Goal: Task Accomplishment & Management: Manage account settings

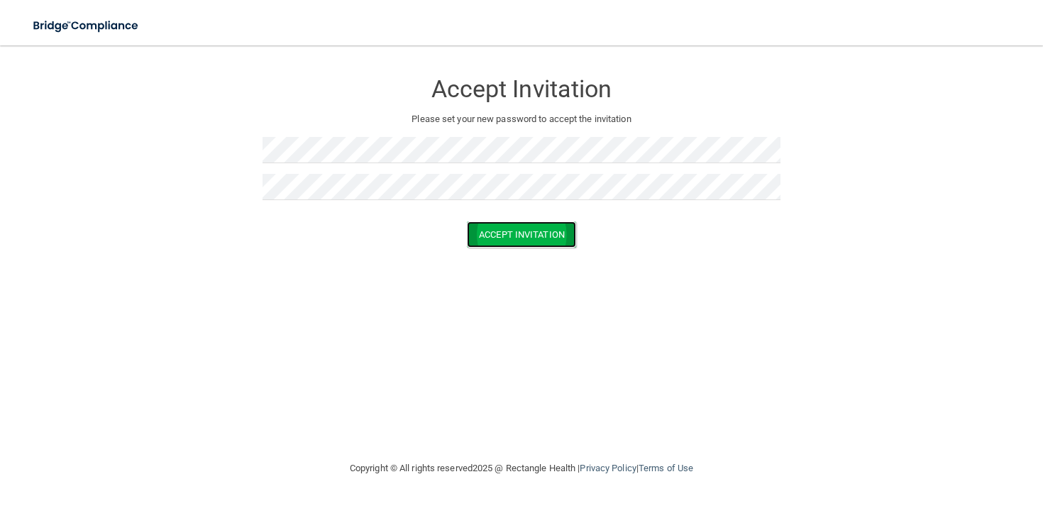
click at [493, 240] on button "Accept Invitation" at bounding box center [521, 234] width 109 height 26
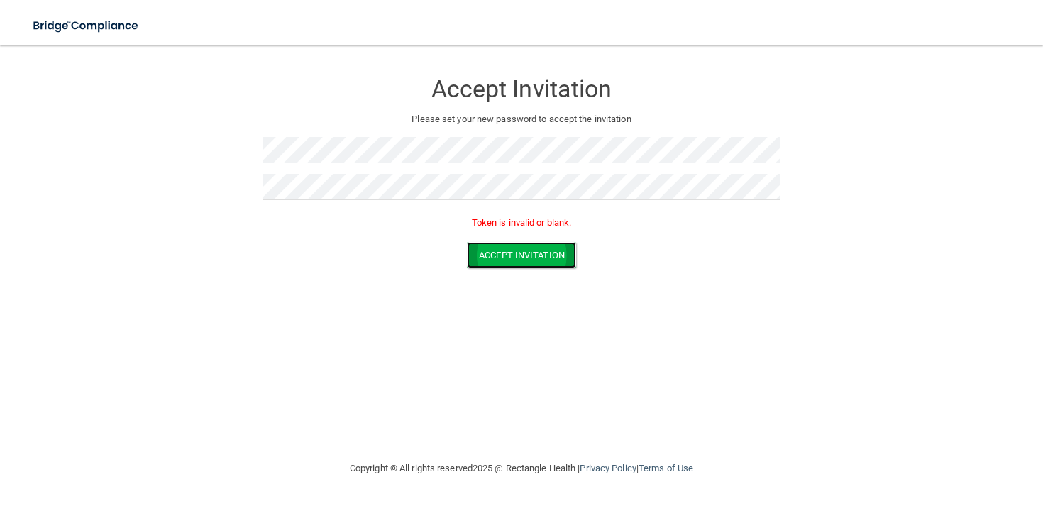
click at [480, 259] on button "Accept Invitation" at bounding box center [521, 255] width 109 height 26
click at [534, 260] on button "Accept Invitation" at bounding box center [521, 255] width 109 height 26
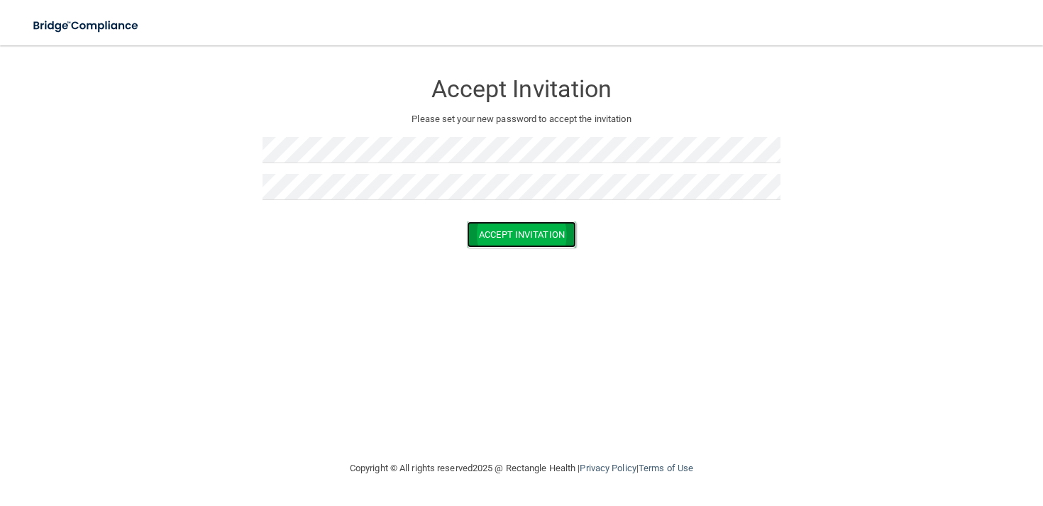
click at [495, 234] on button "Accept Invitation" at bounding box center [521, 234] width 109 height 26
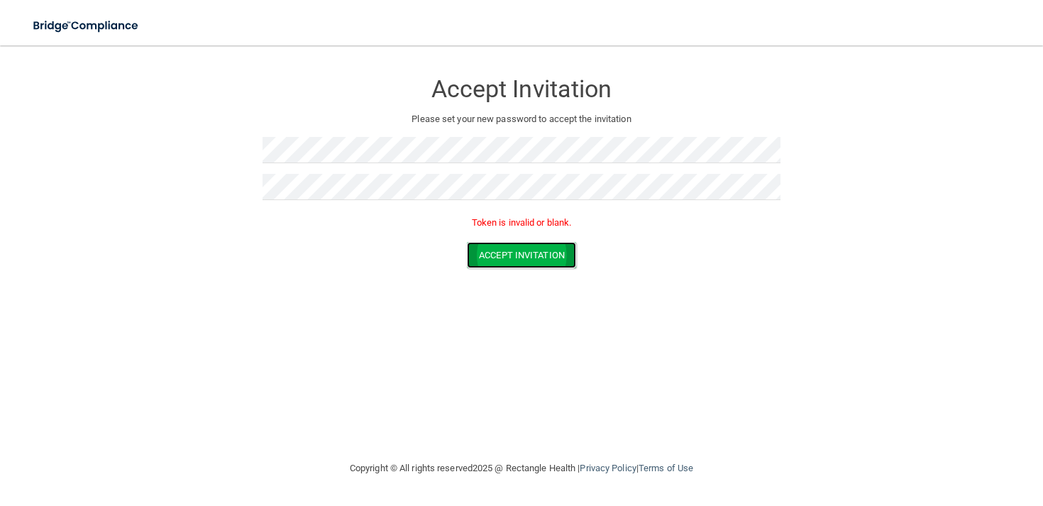
click at [506, 252] on button "Accept Invitation" at bounding box center [521, 255] width 109 height 26
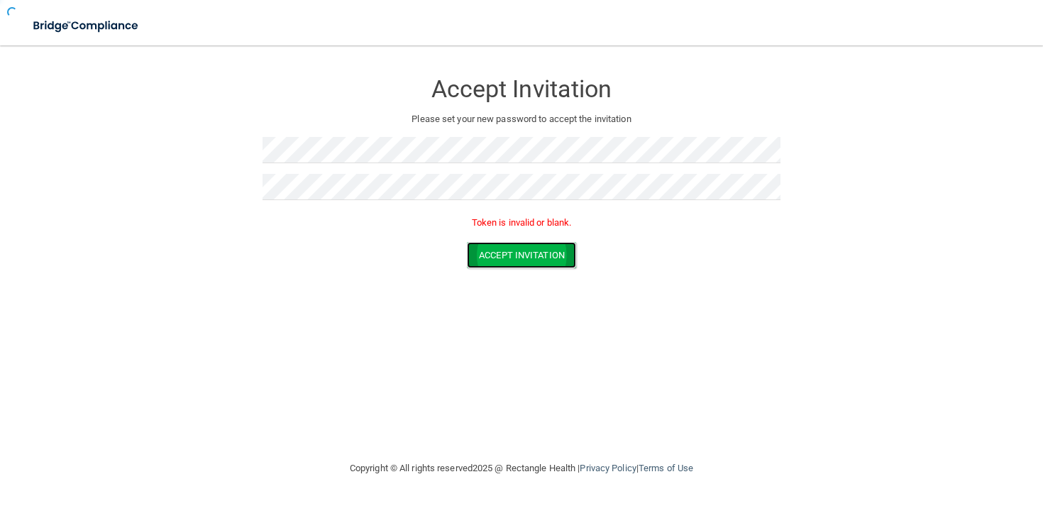
click at [506, 252] on button "Accept Invitation" at bounding box center [521, 255] width 109 height 26
click at [92, 20] on img at bounding box center [86, 25] width 131 height 29
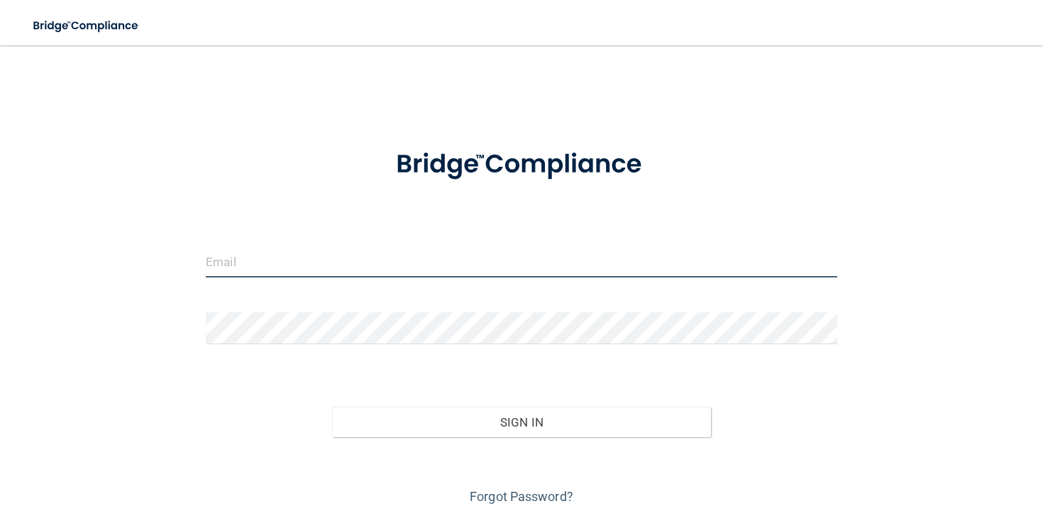
click at [461, 265] on input "email" at bounding box center [522, 262] width 632 height 32
type input "[EMAIL_ADDRESS][DOMAIN_NAME]"
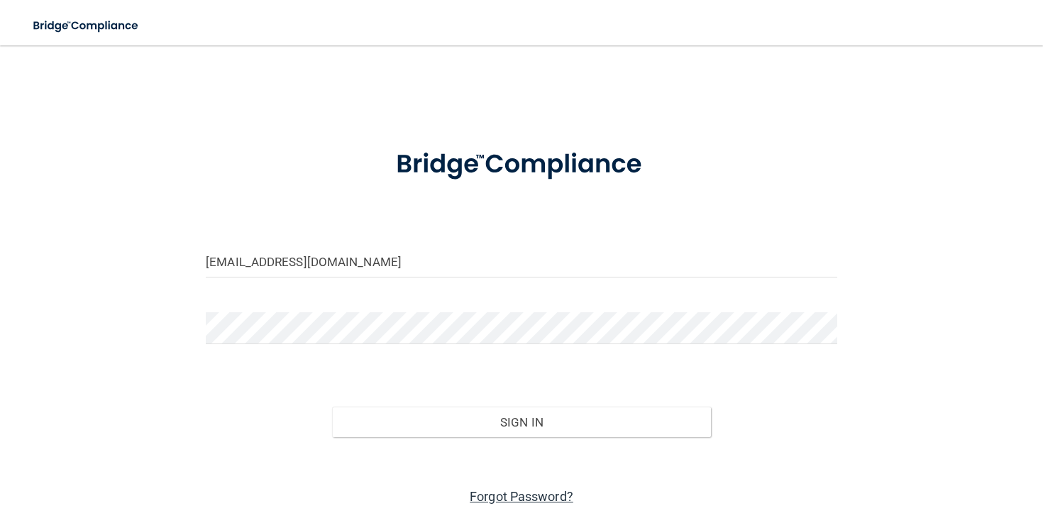
click at [507, 497] on link "Forgot Password?" at bounding box center [522, 496] width 104 height 15
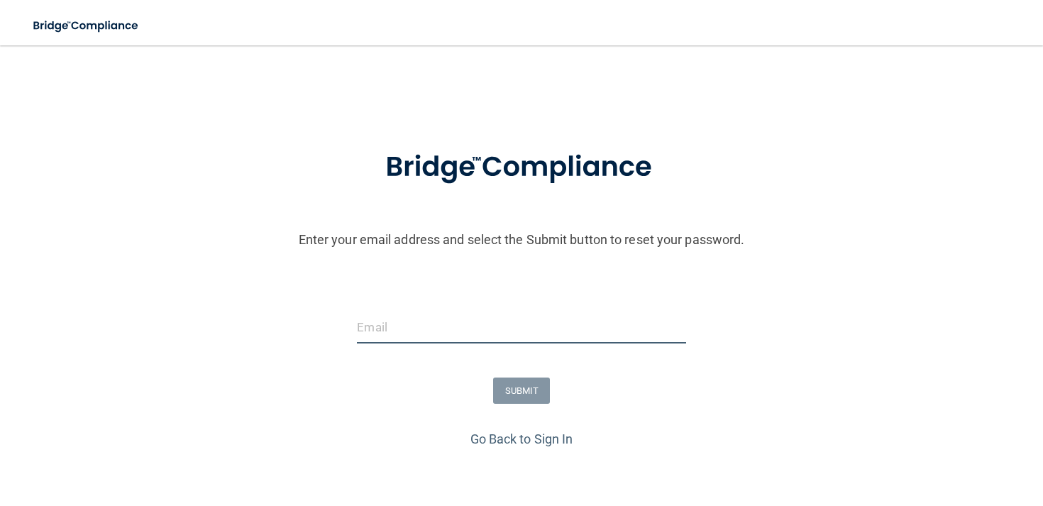
click at [463, 333] on input "email" at bounding box center [521, 328] width 329 height 32
type input "[EMAIL_ADDRESS][DOMAIN_NAME]"
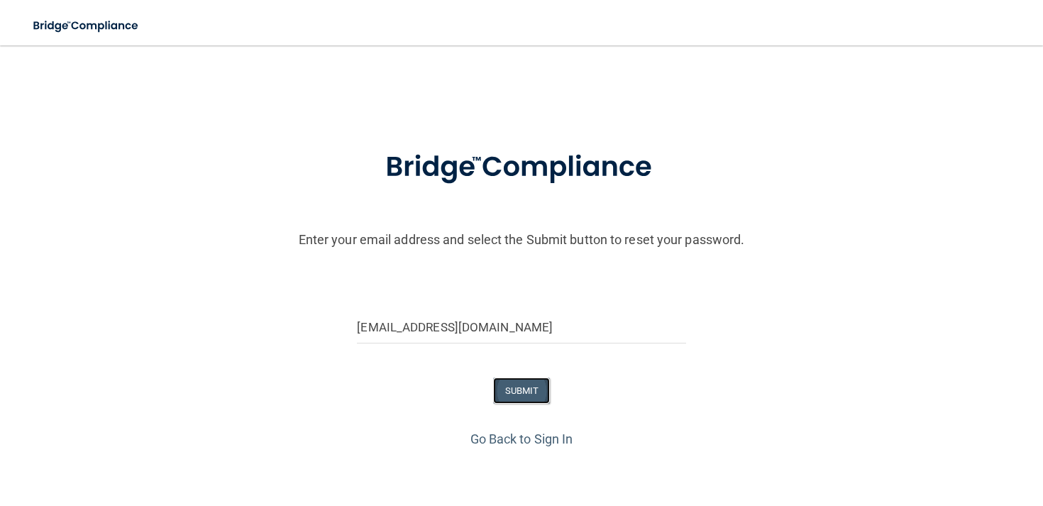
click at [529, 388] on button "SUBMIT" at bounding box center [521, 391] width 57 height 26
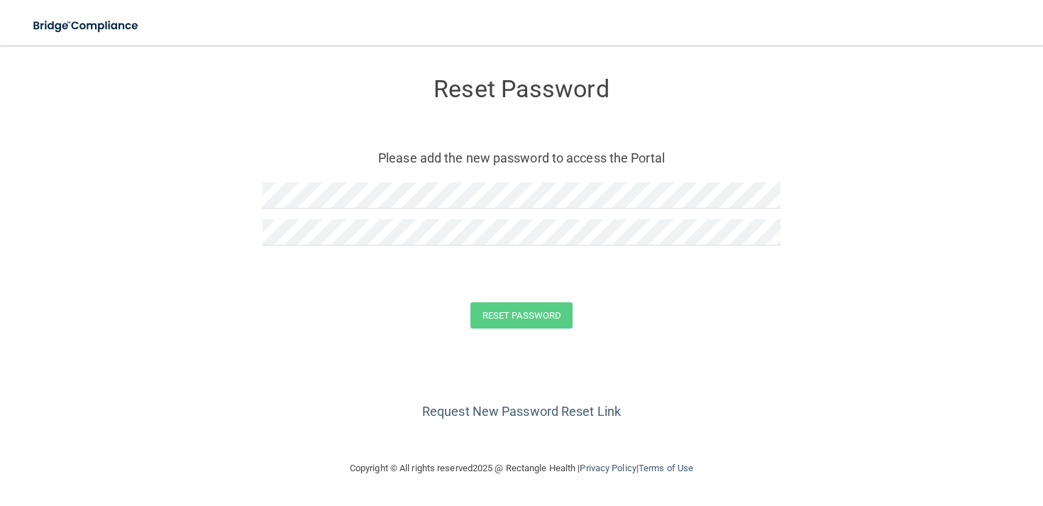
click at [505, 210] on div at bounding box center [522, 200] width 518 height 37
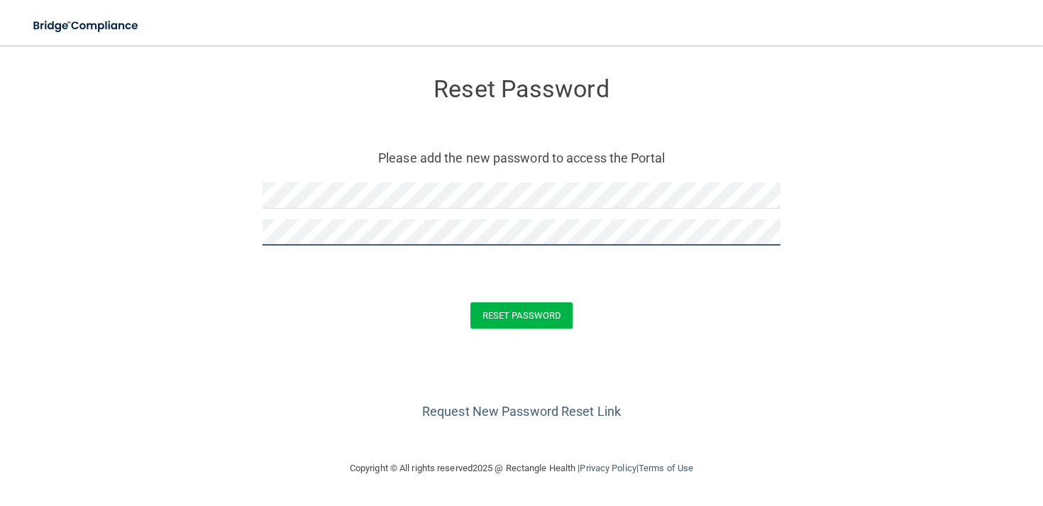
click at [471, 302] on button "Reset Password" at bounding box center [522, 315] width 102 height 26
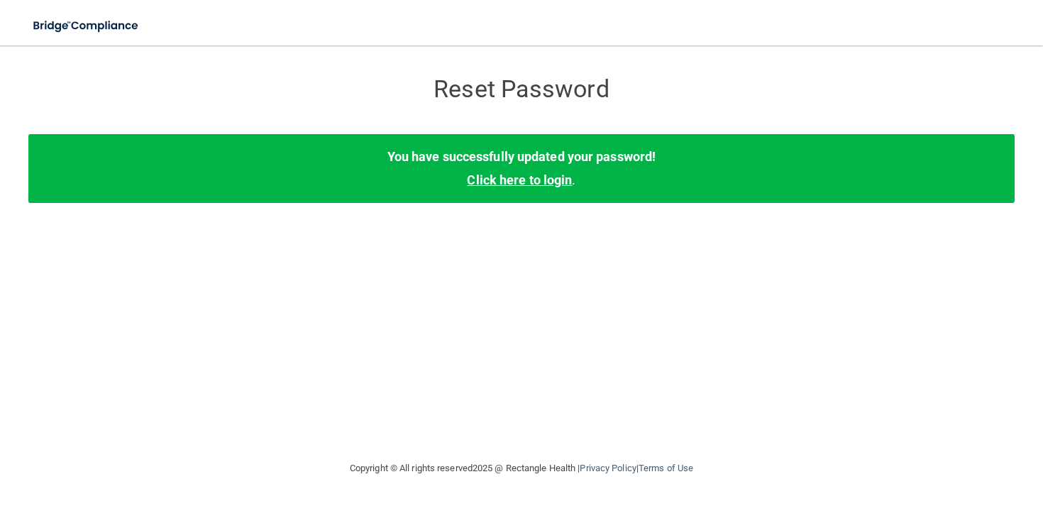
click at [562, 173] on link "Click here to login" at bounding box center [519, 179] width 105 height 15
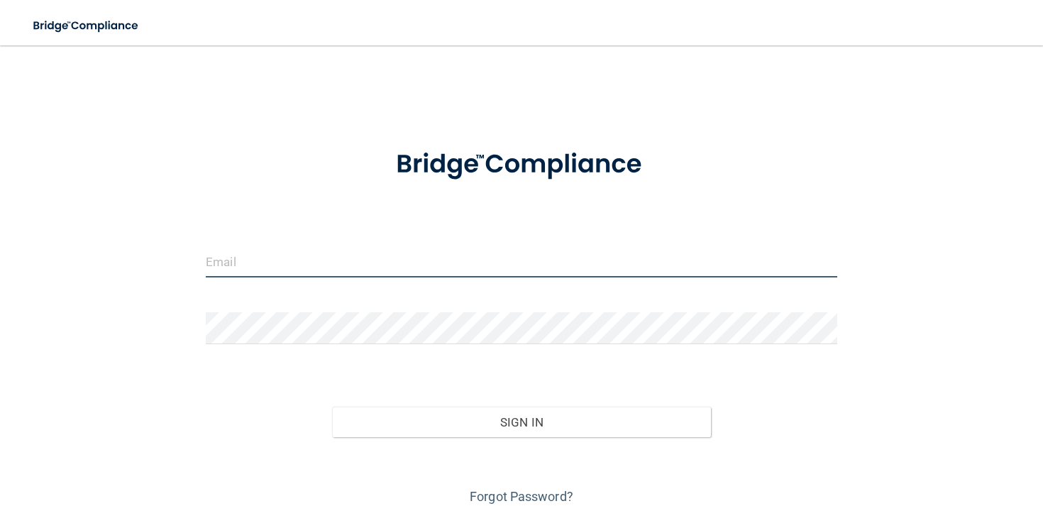
click at [317, 263] on input "email" at bounding box center [522, 262] width 632 height 32
type input "[EMAIL_ADDRESS][DOMAIN_NAME]"
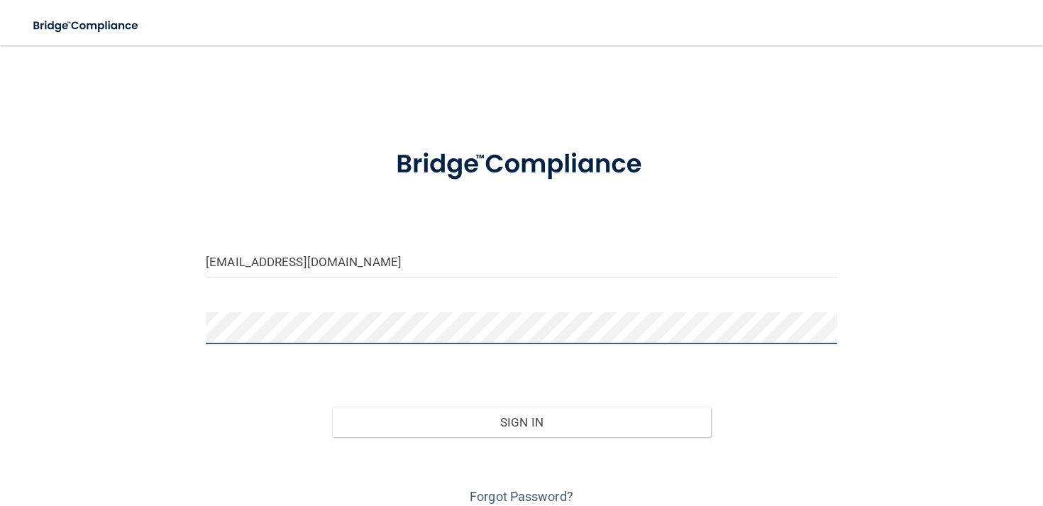
click at [332, 407] on button "Sign In" at bounding box center [521, 422] width 379 height 31
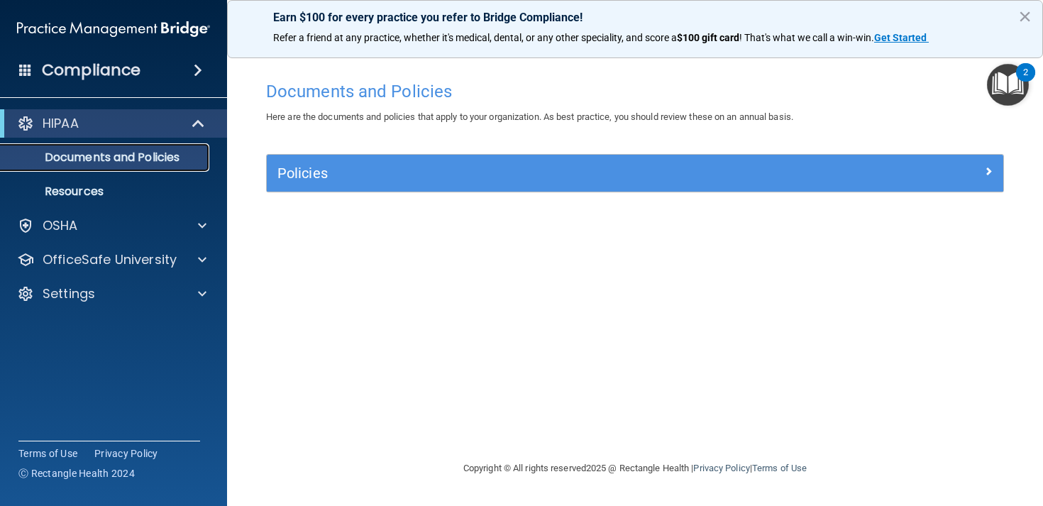
click at [178, 158] on p "Documents and Policies" at bounding box center [106, 157] width 194 height 14
click at [1016, 82] on img "Open Resource Center, 2 new notifications" at bounding box center [1008, 85] width 42 height 42
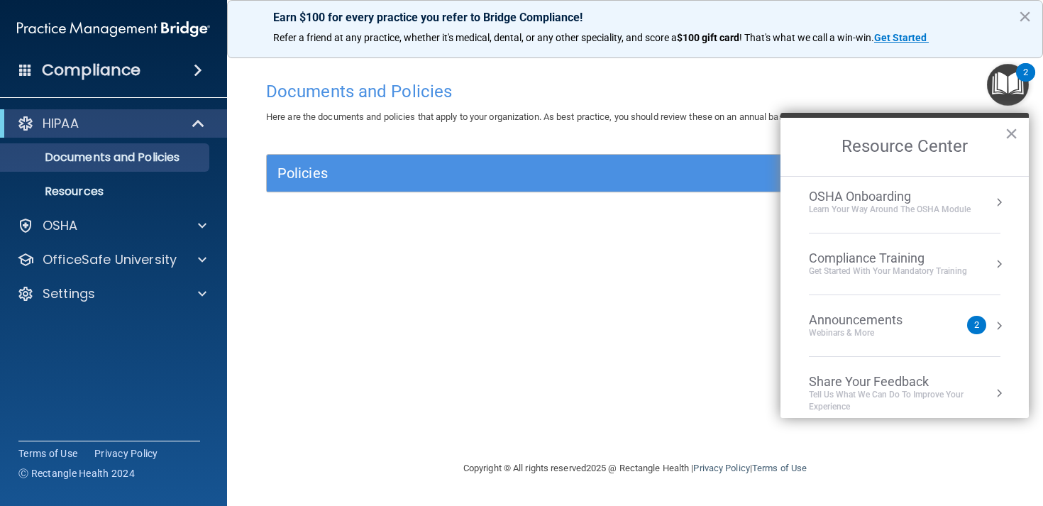
scroll to position [79, 0]
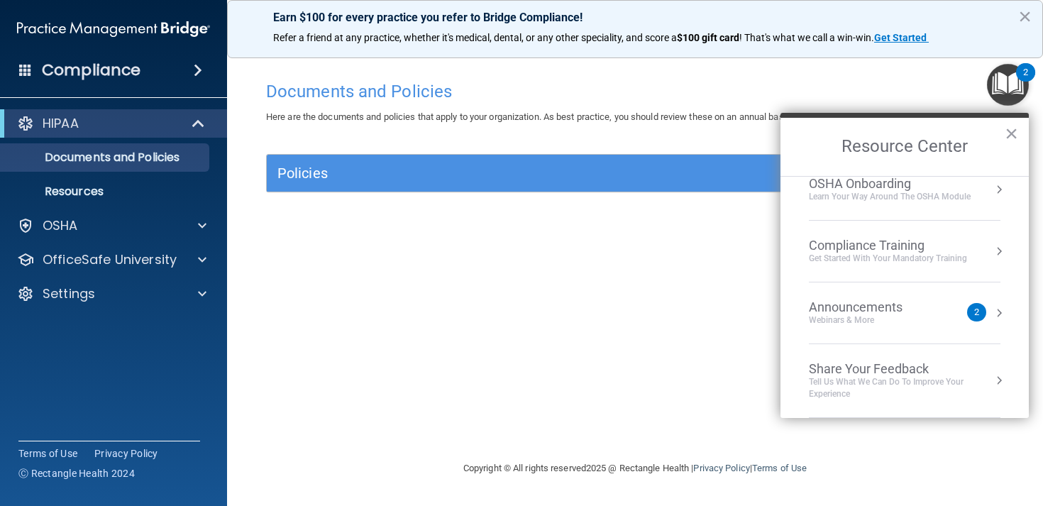
click at [966, 305] on div "Announcements Webinars & More 2" at bounding box center [905, 312] width 192 height 27
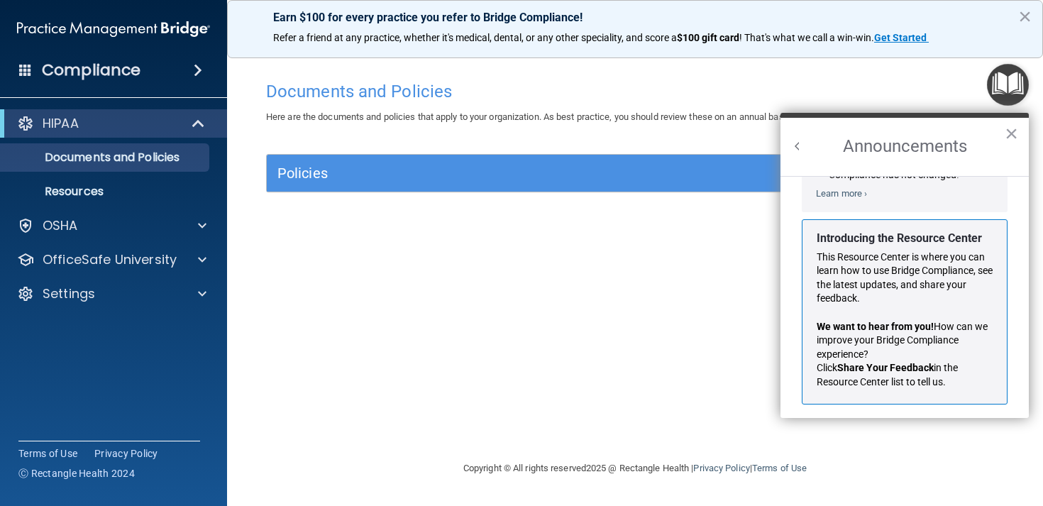
scroll to position [219, 0]
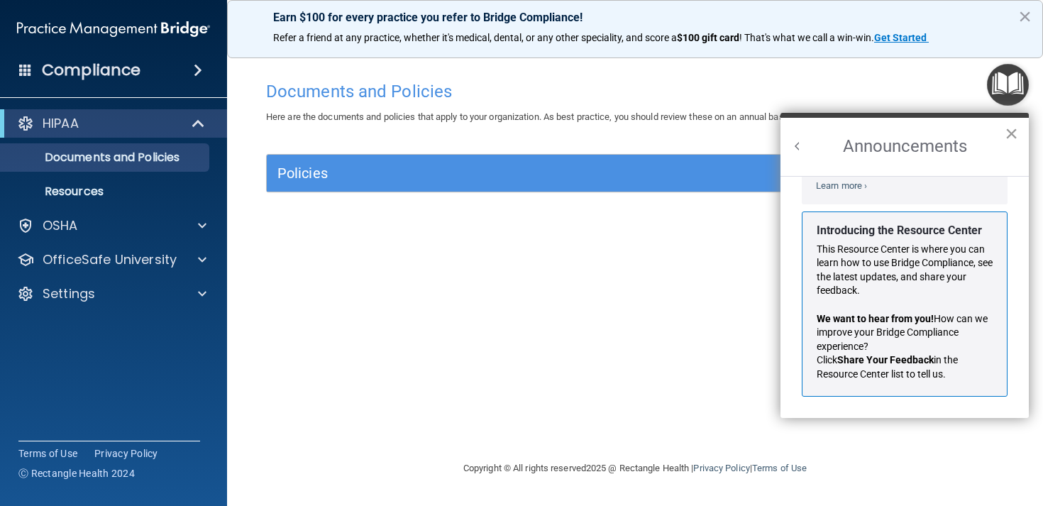
click at [1014, 133] on button "×" at bounding box center [1011, 133] width 13 height 23
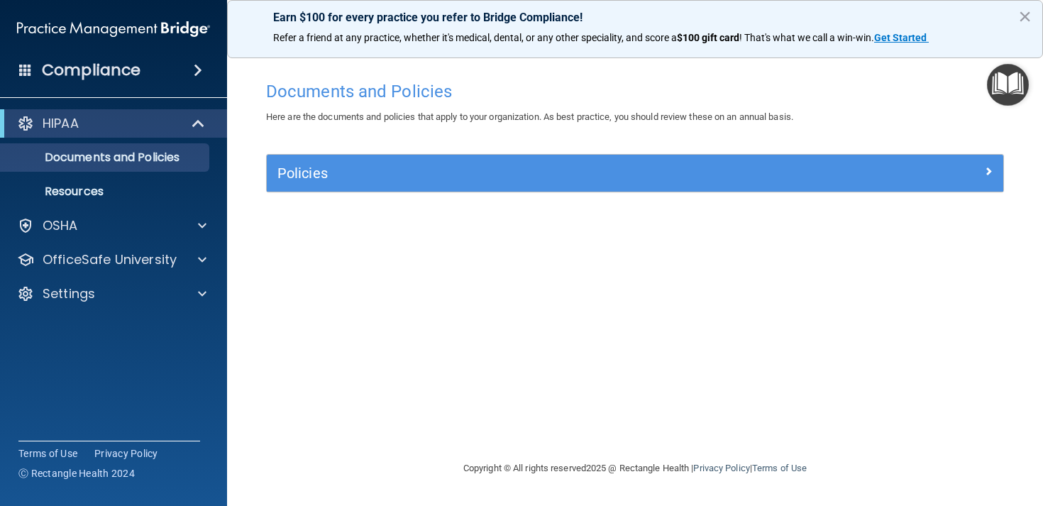
click at [809, 186] on div "Policies" at bounding box center [635, 173] width 737 height 37
click at [160, 81] on div "Compliance" at bounding box center [113, 70] width 227 height 31
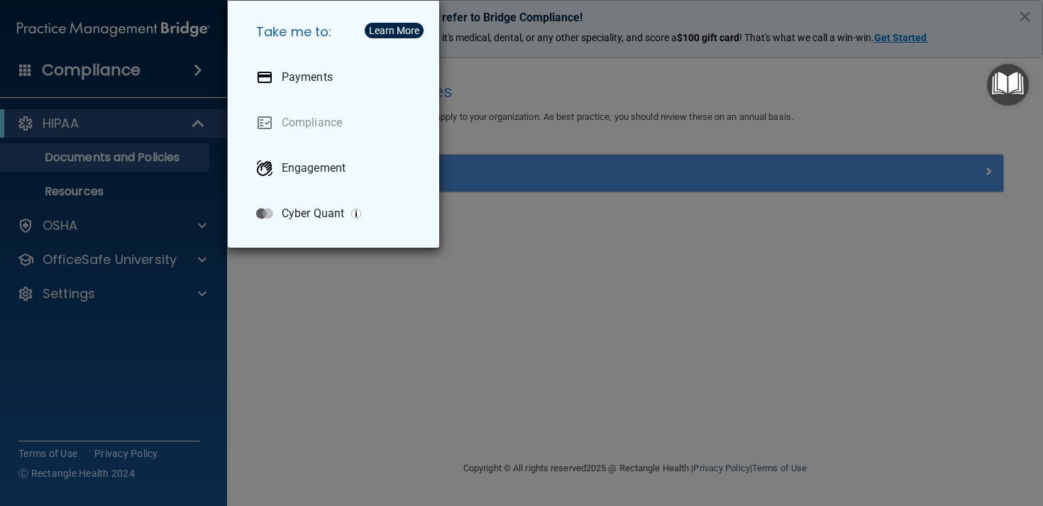
click at [471, 97] on div "Take me to: Payments Compliance Engagement Cyber Quant" at bounding box center [521, 253] width 1043 height 506
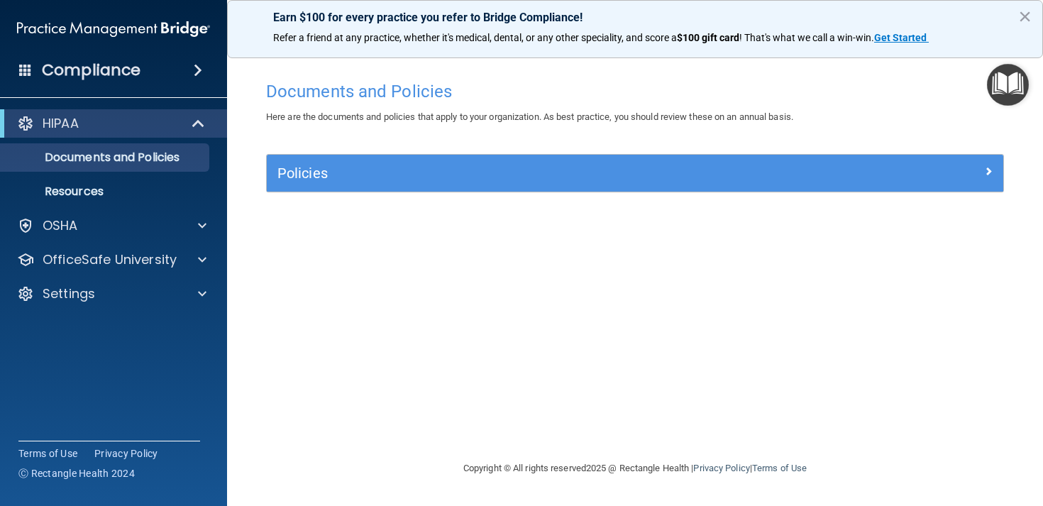
click at [483, 158] on div "Policies" at bounding box center [635, 173] width 737 height 37
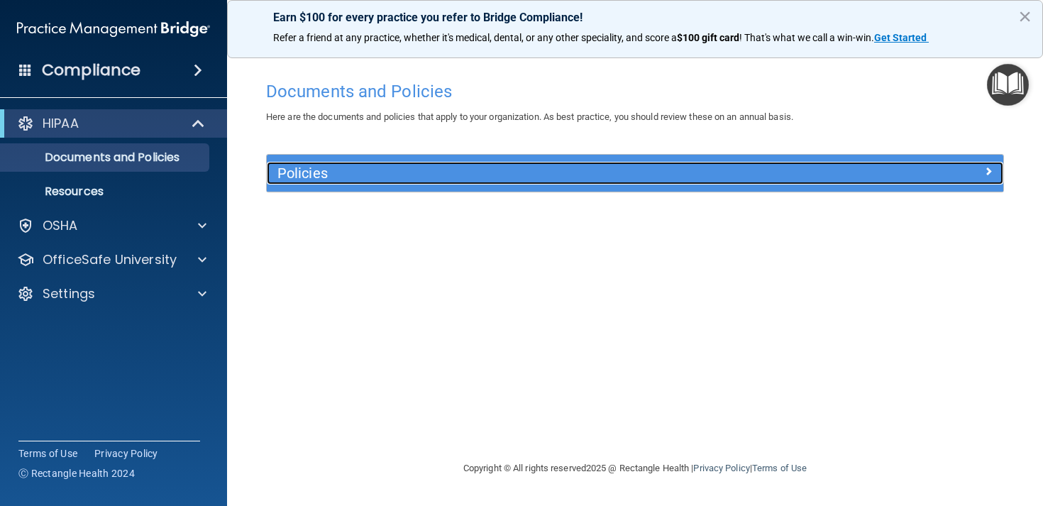
click at [991, 173] on span at bounding box center [988, 171] width 9 height 17
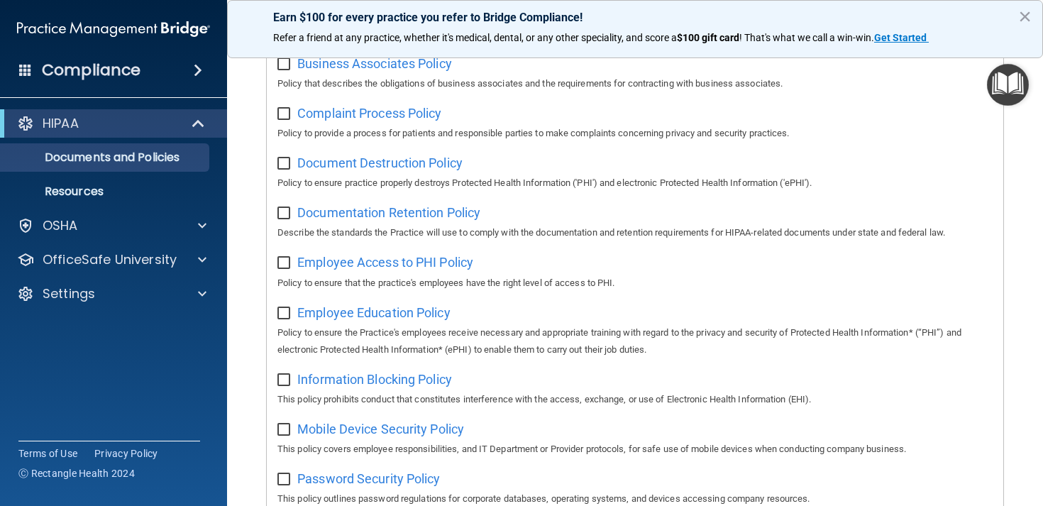
scroll to position [0, 0]
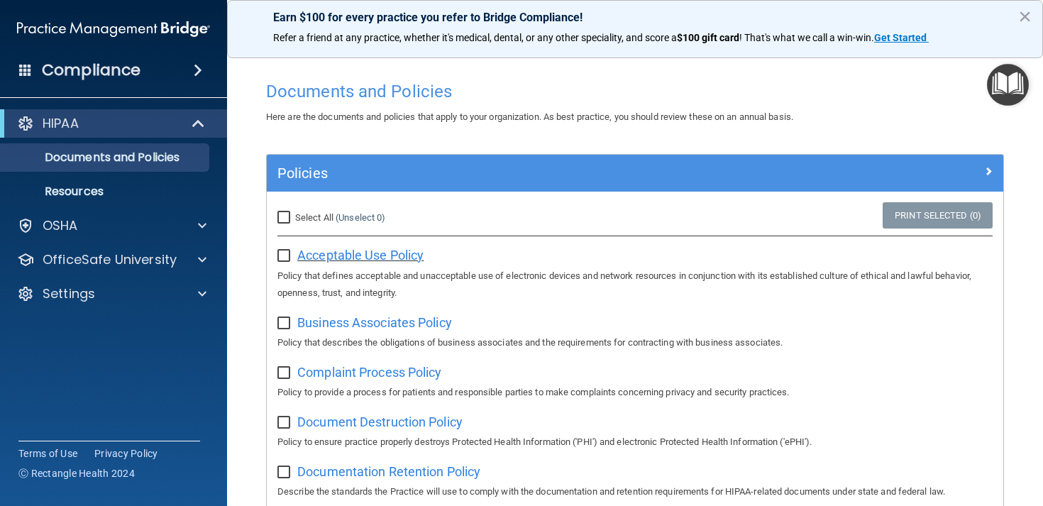
click at [356, 258] on span "Acceptable Use Policy" at bounding box center [360, 255] width 126 height 15
click at [192, 126] on div at bounding box center [199, 123] width 35 height 17
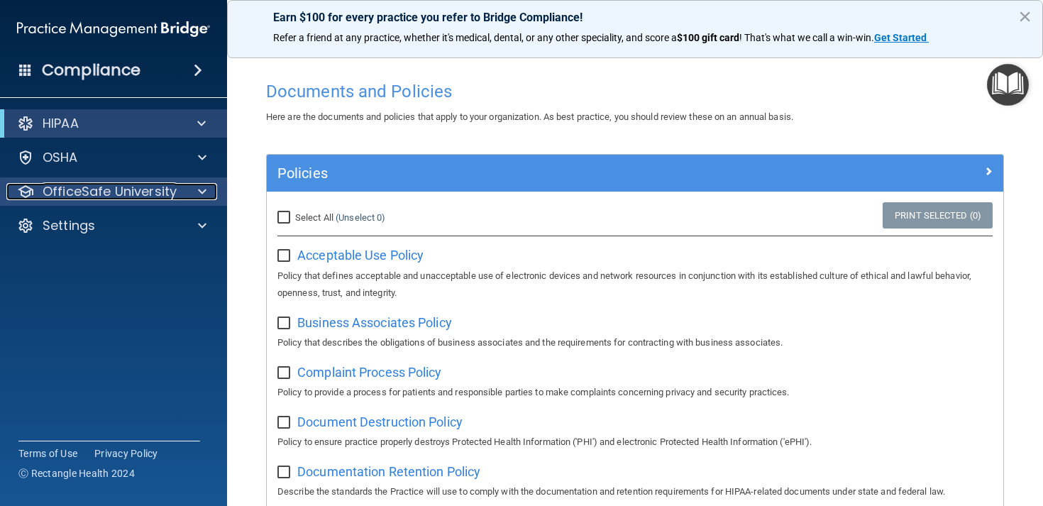
click at [215, 189] on div at bounding box center [199, 191] width 35 height 17
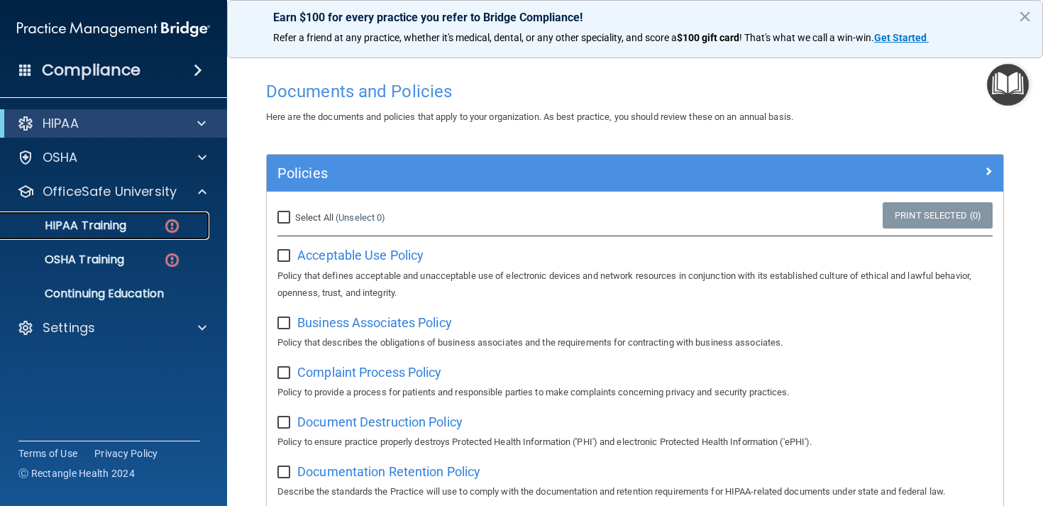
click at [180, 221] on img at bounding box center [172, 226] width 18 height 18
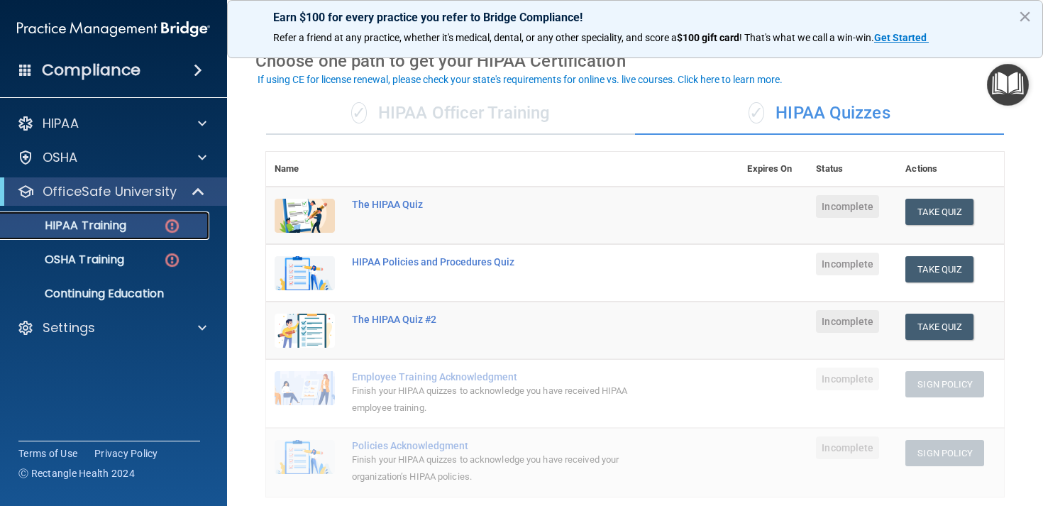
scroll to position [65, 0]
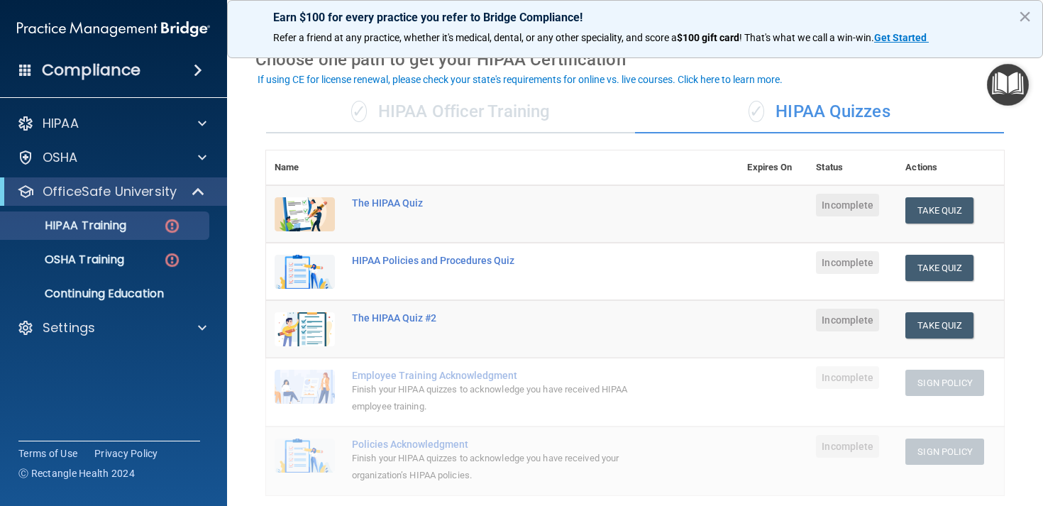
click at [491, 116] on div "✓ HIPAA Officer Training" at bounding box center [450, 112] width 369 height 43
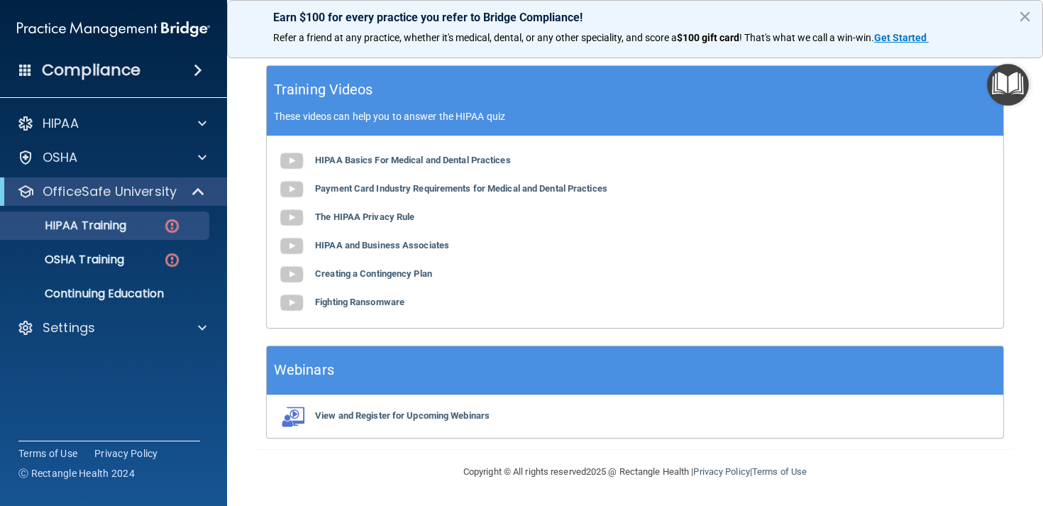
scroll to position [0, 0]
